Goal: Task Accomplishment & Management: Use online tool/utility

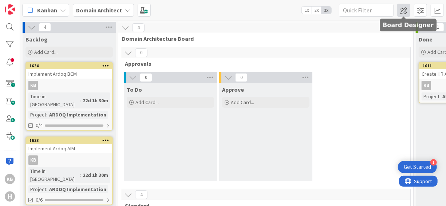
click at [406, 10] on span at bounding box center [403, 10] width 13 height 13
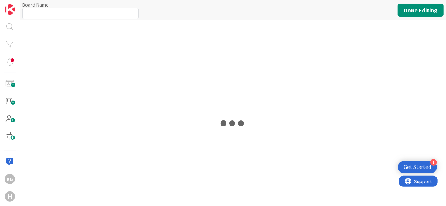
type input "Domain Architect"
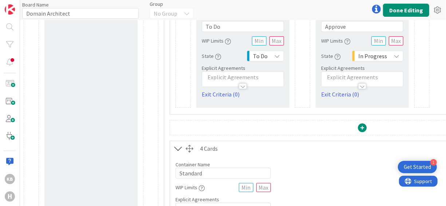
scroll to position [209, 0]
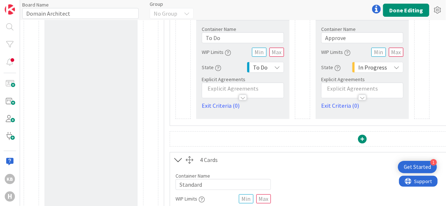
click at [211, 159] on div "4 Cards" at bounding box center [371, 159] width 342 height 9
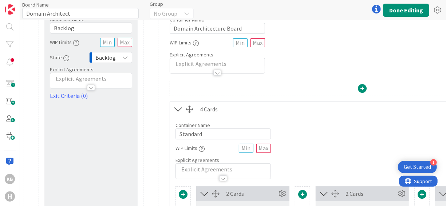
scroll to position [0, 0]
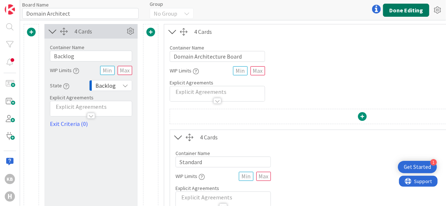
click at [407, 8] on button "Done Editing" at bounding box center [406, 10] width 46 height 13
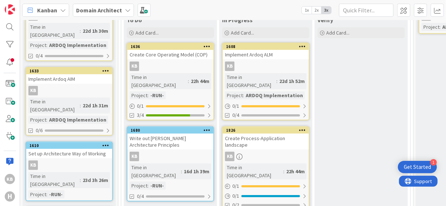
scroll to position [73, 0]
